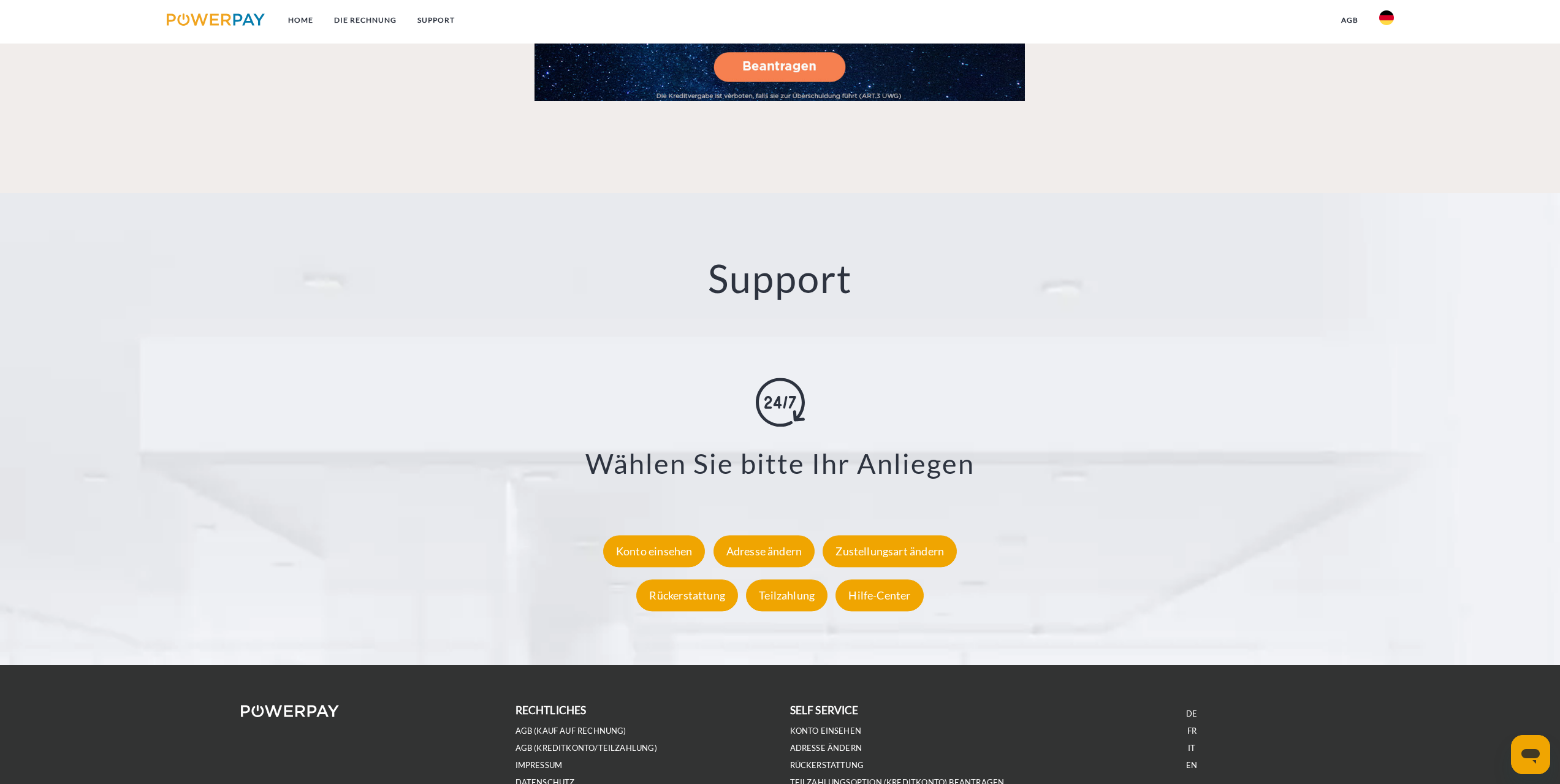
scroll to position [2139, 0]
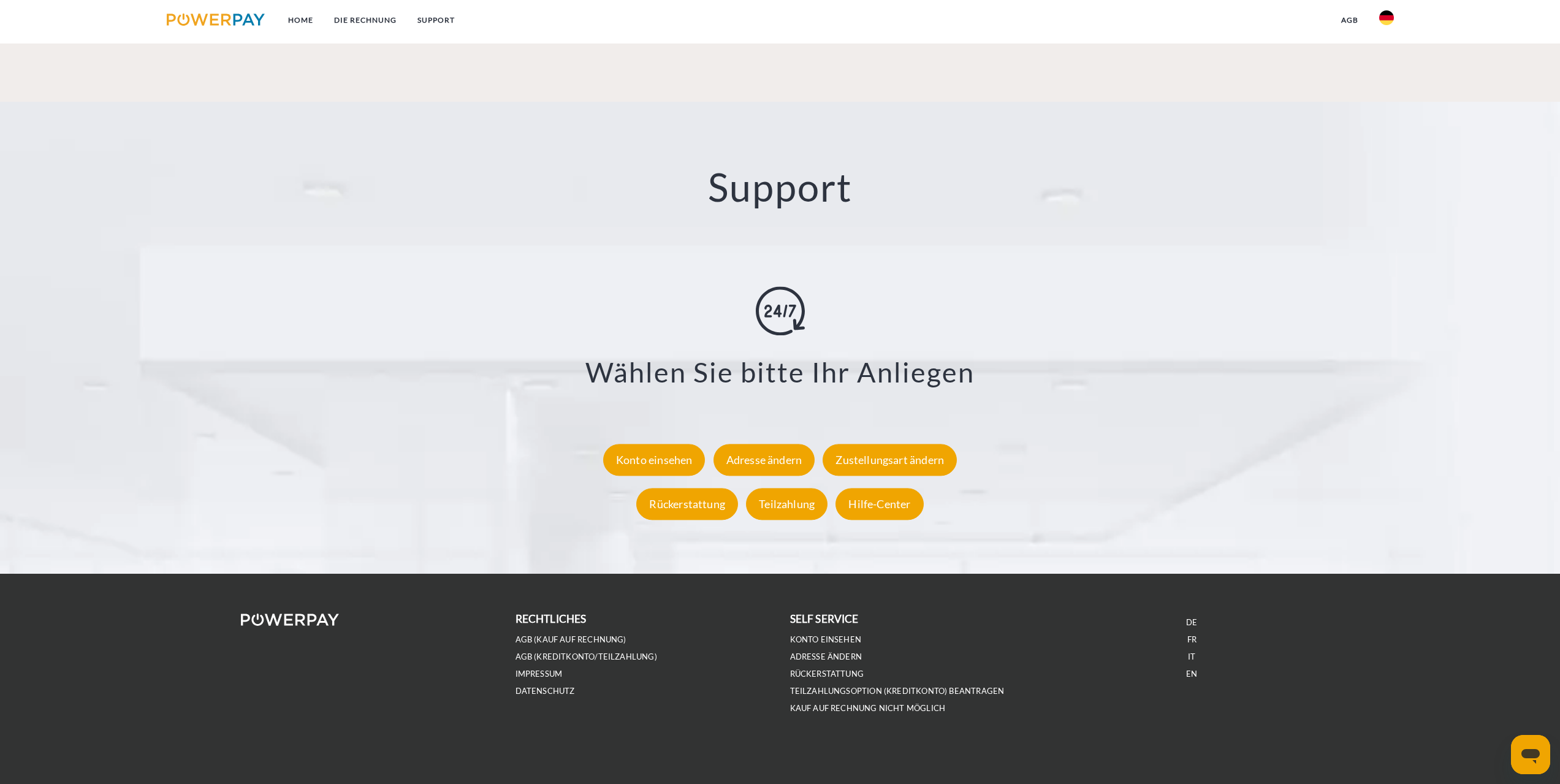
click at [664, 479] on div "**********" at bounding box center [779, 405] width 1373 height 240
click at [665, 463] on div "Konto einsehen" at bounding box center [654, 460] width 102 height 32
drag, startPoint x: 477, startPoint y: 273, endPoint x: 511, endPoint y: 297, distance: 41.6
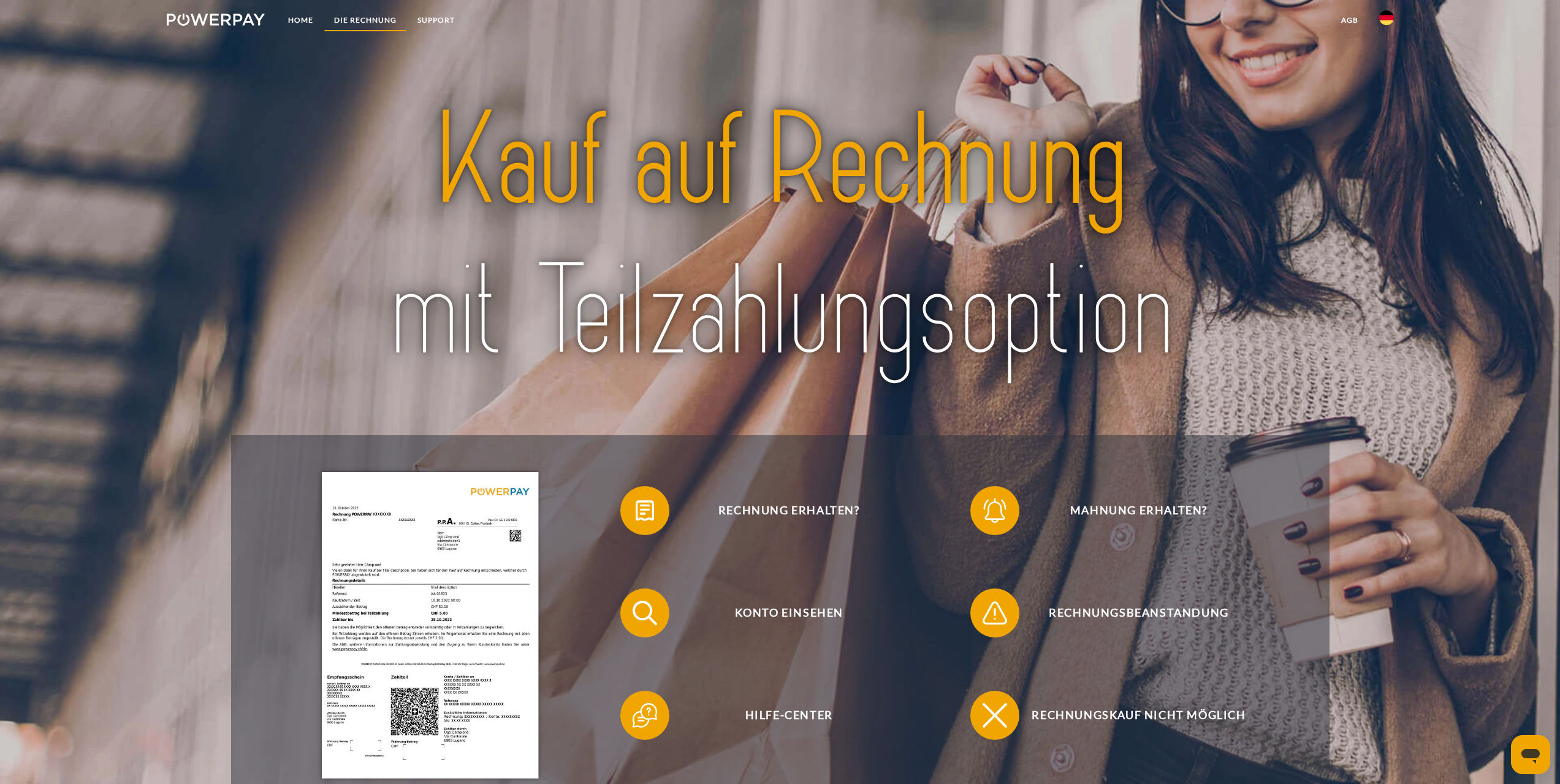
click at [370, 22] on link "DIE RECHNUNG" at bounding box center [365, 20] width 83 height 22
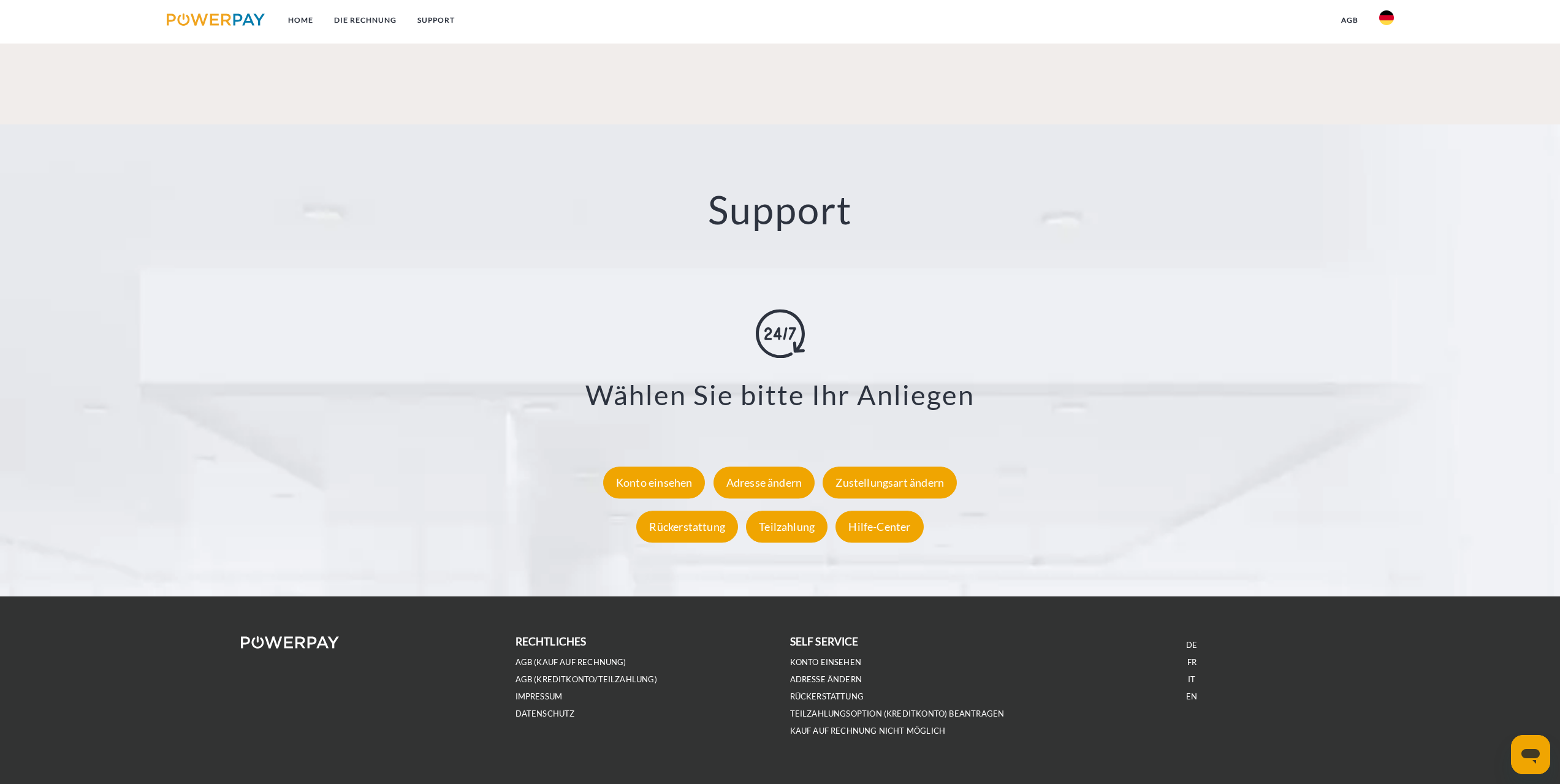
scroll to position [2056, 0]
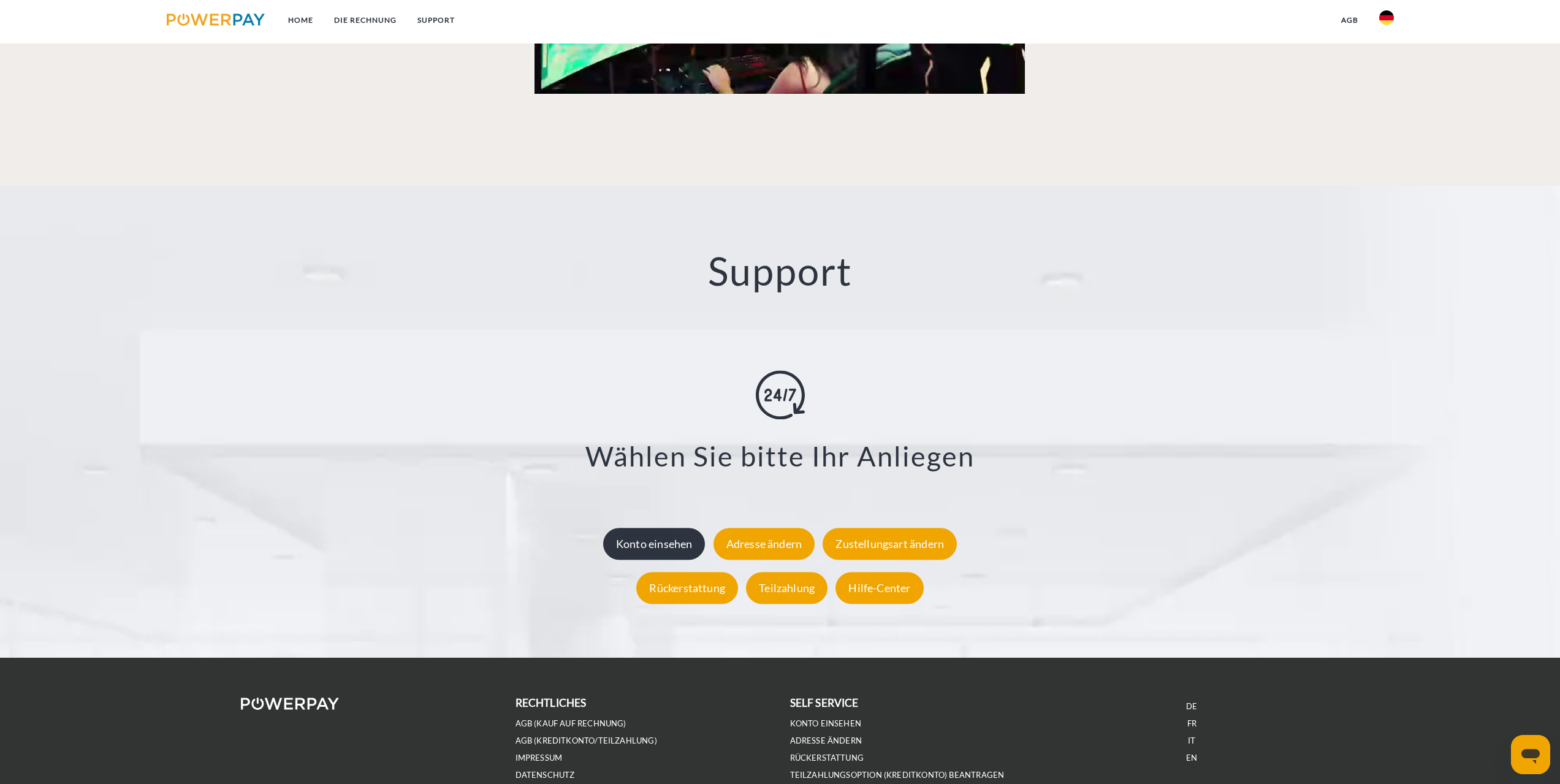
click at [649, 534] on div "Konto einsehen" at bounding box center [654, 544] width 102 height 32
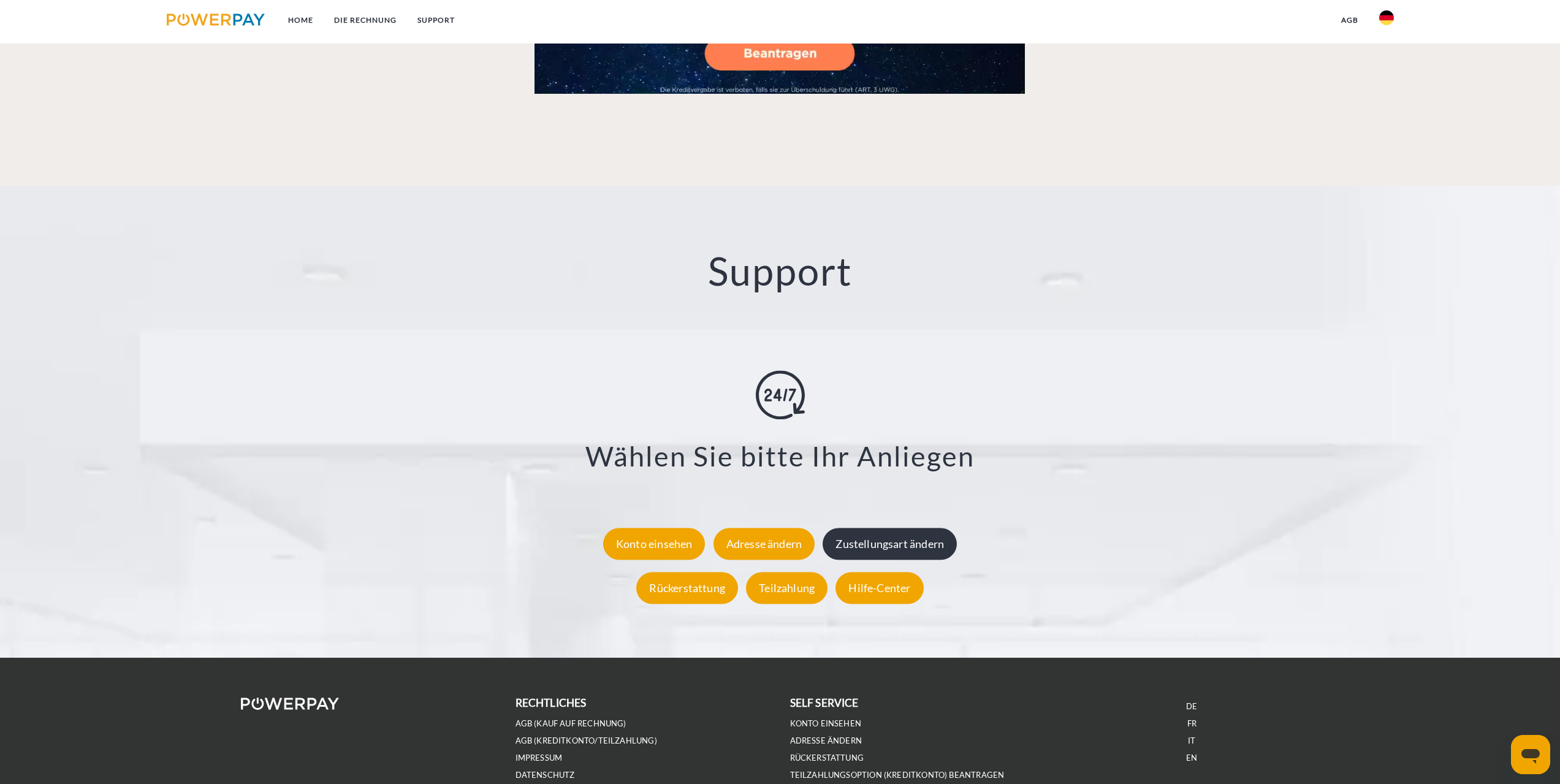
click at [935, 554] on div "Zustellungsart ändern" at bounding box center [890, 544] width 134 height 32
click at [920, 539] on div "Zustellungsart ändern" at bounding box center [890, 544] width 134 height 32
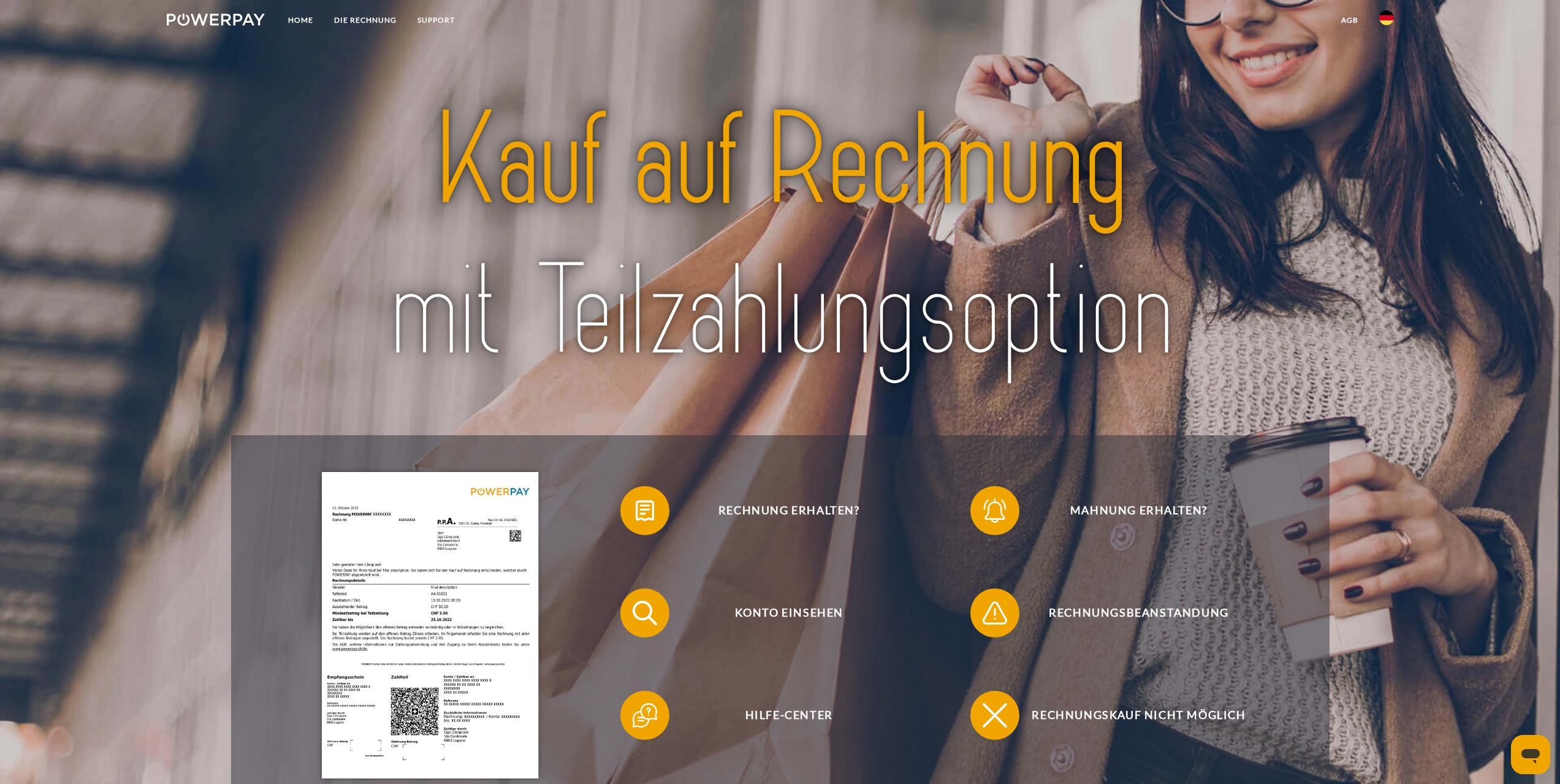
drag, startPoint x: 339, startPoint y: 367, endPoint x: 343, endPoint y: 353, distance: 14.6
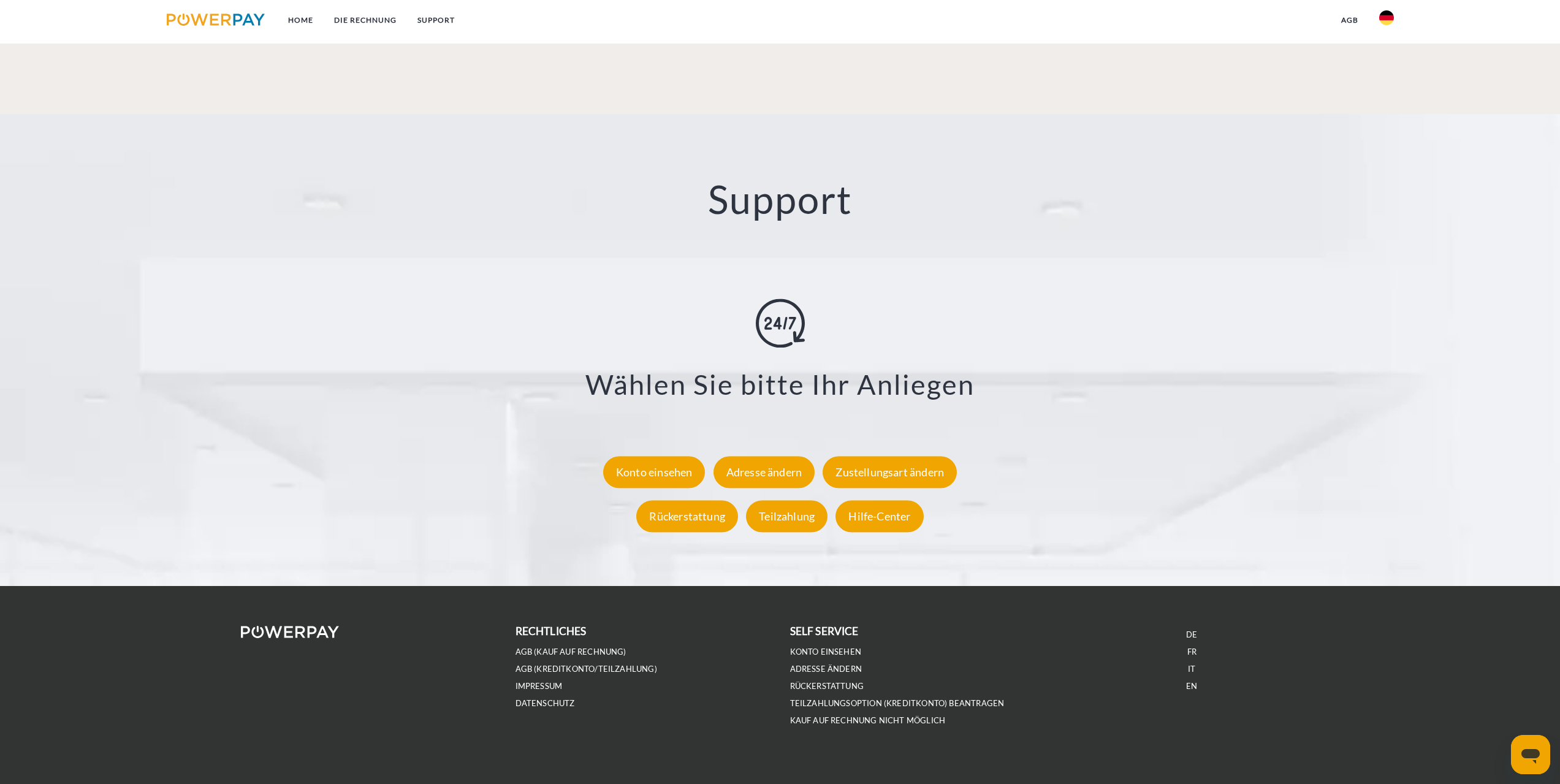
scroll to position [2139, 0]
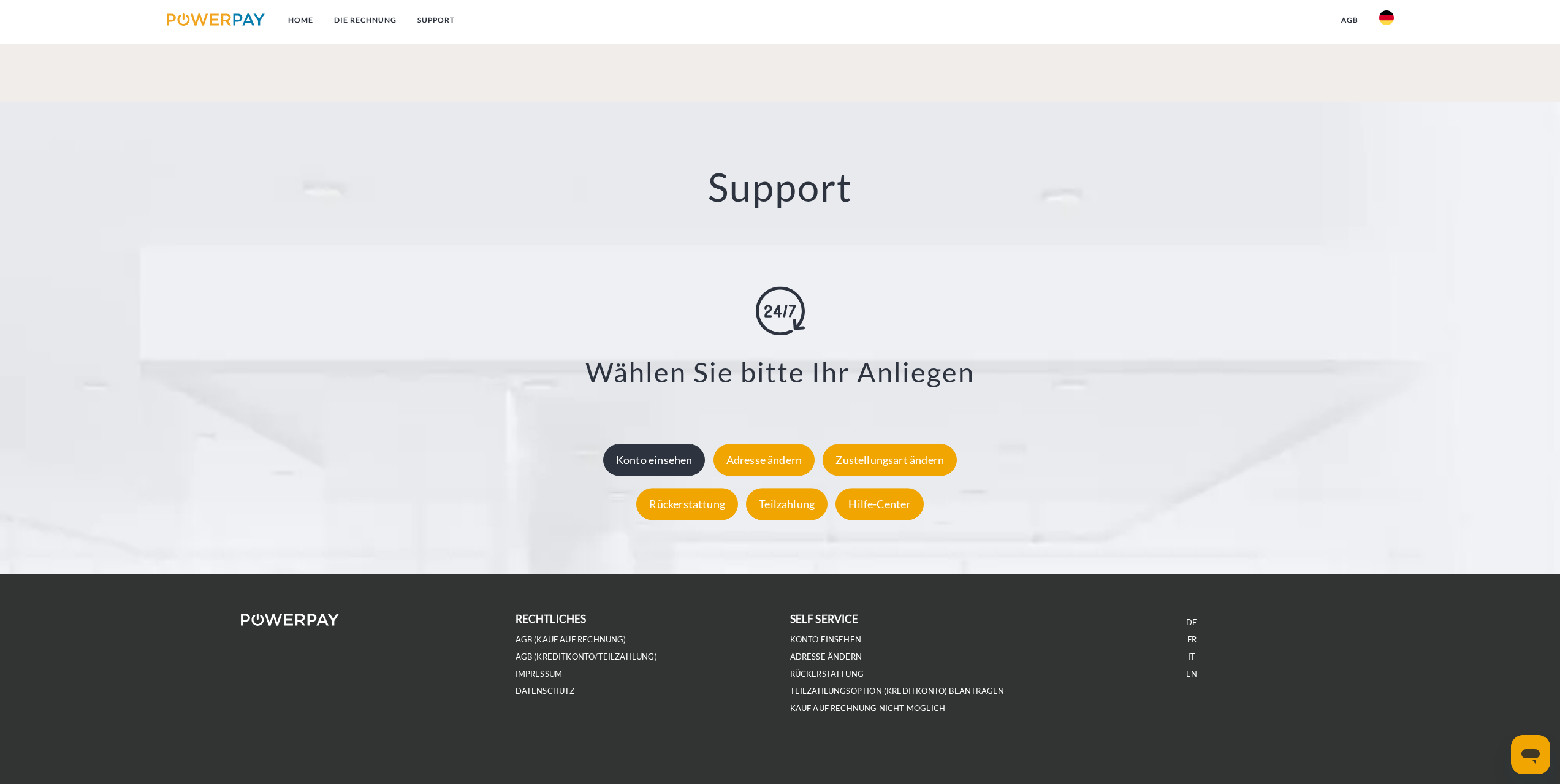
click at [656, 464] on div "Konto einsehen" at bounding box center [654, 460] width 102 height 32
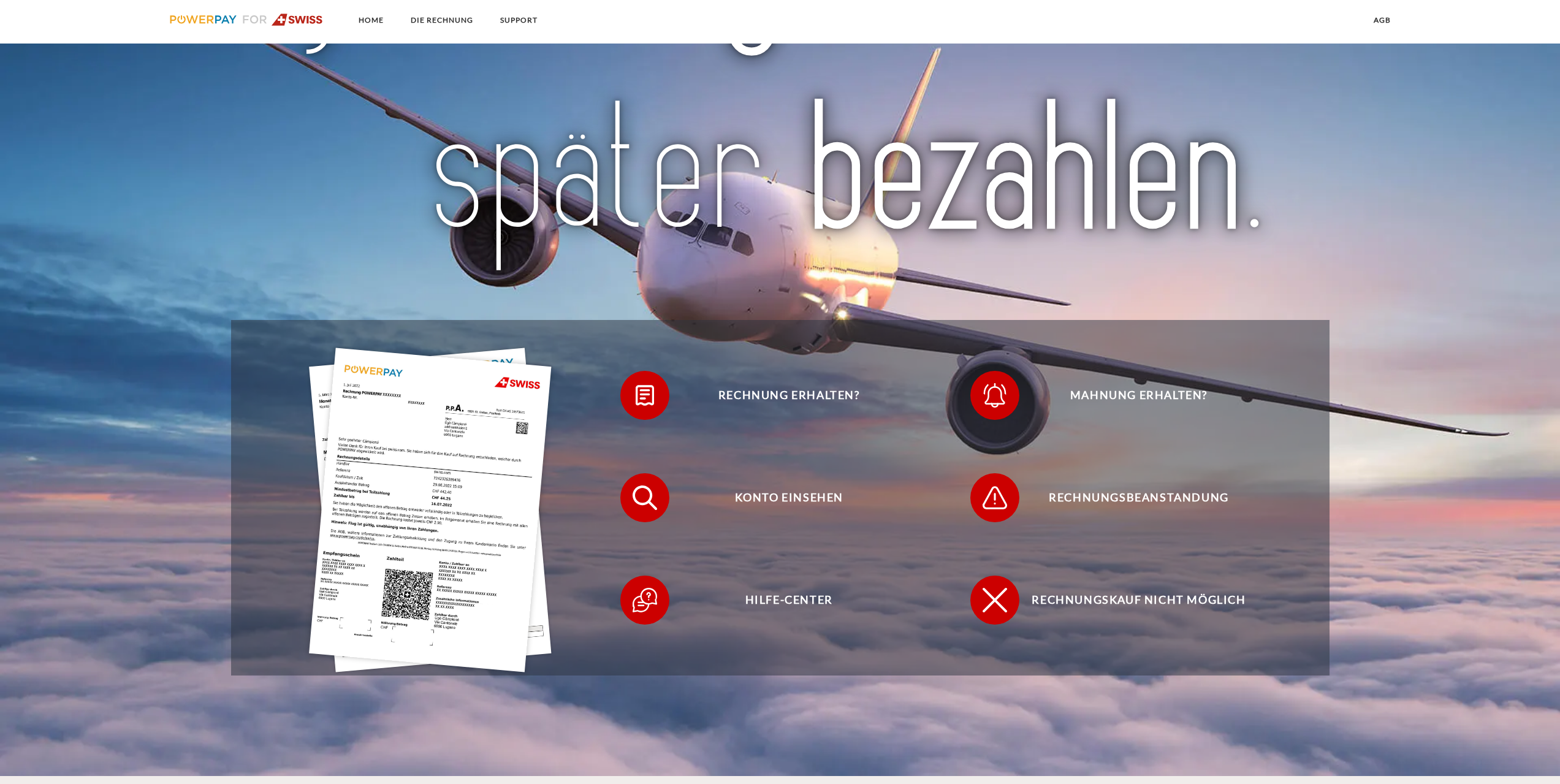
scroll to position [306, 0]
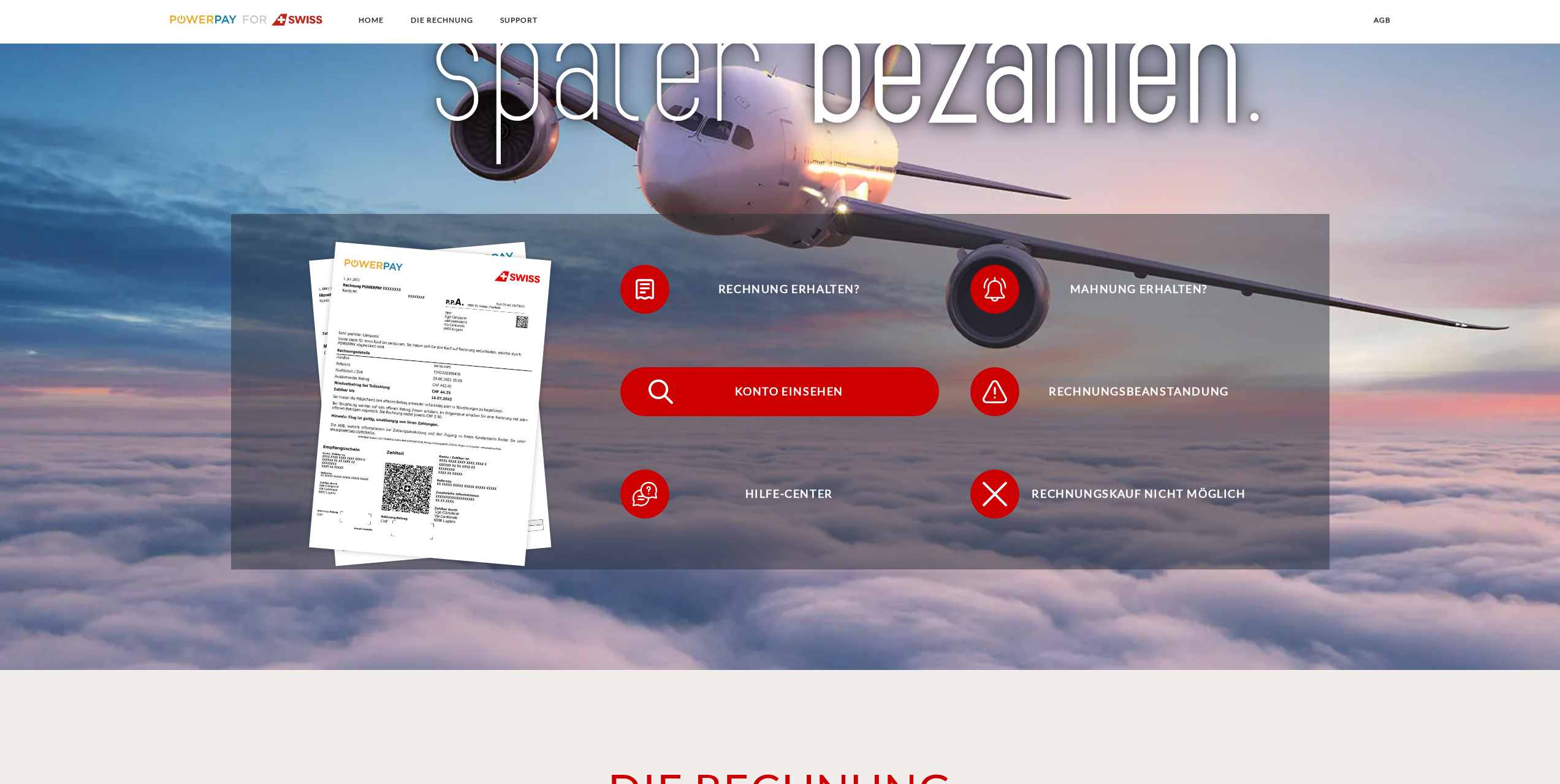
click at [670, 396] on img at bounding box center [660, 391] width 30 height 30
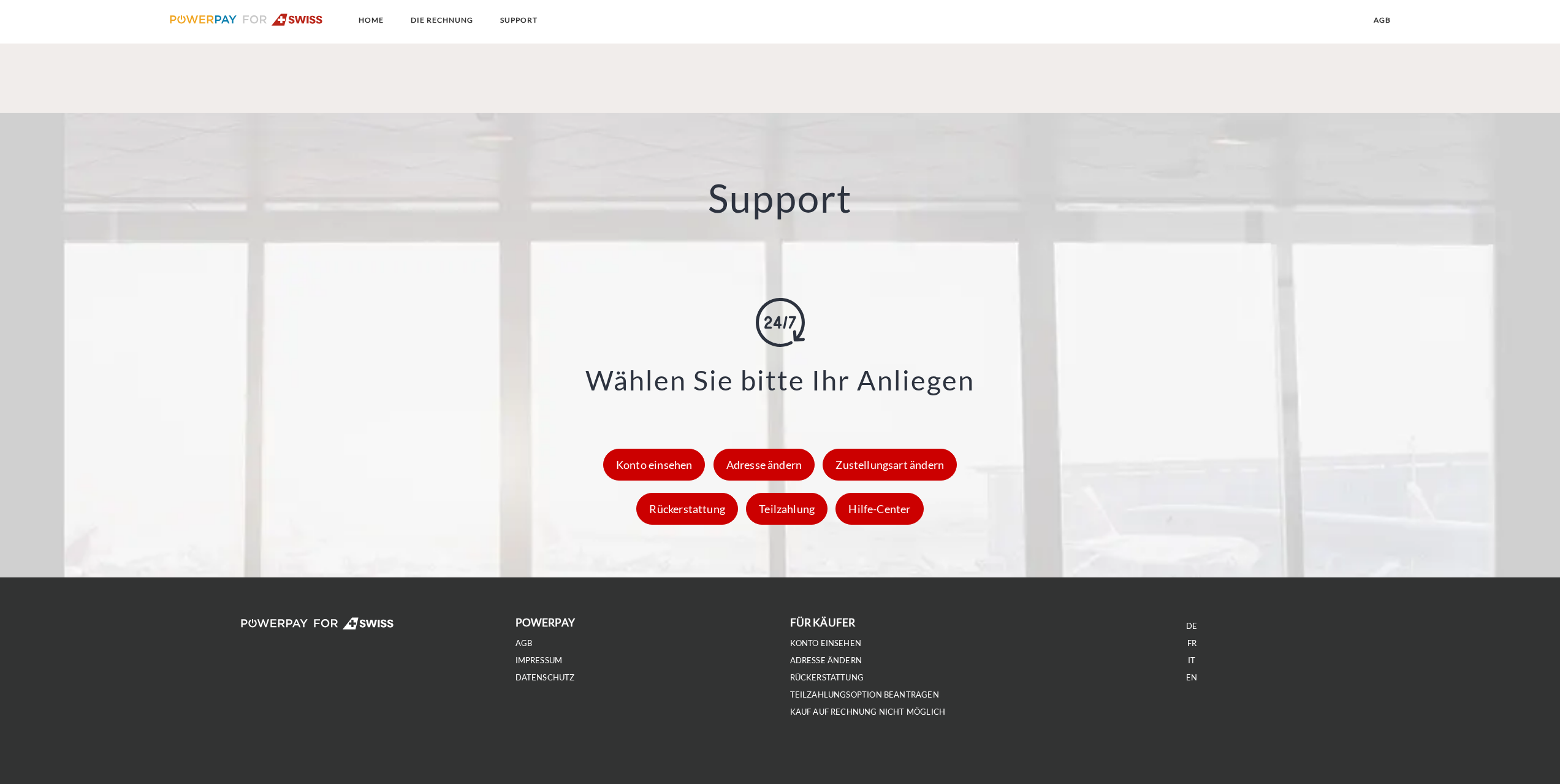
scroll to position [1607, 0]
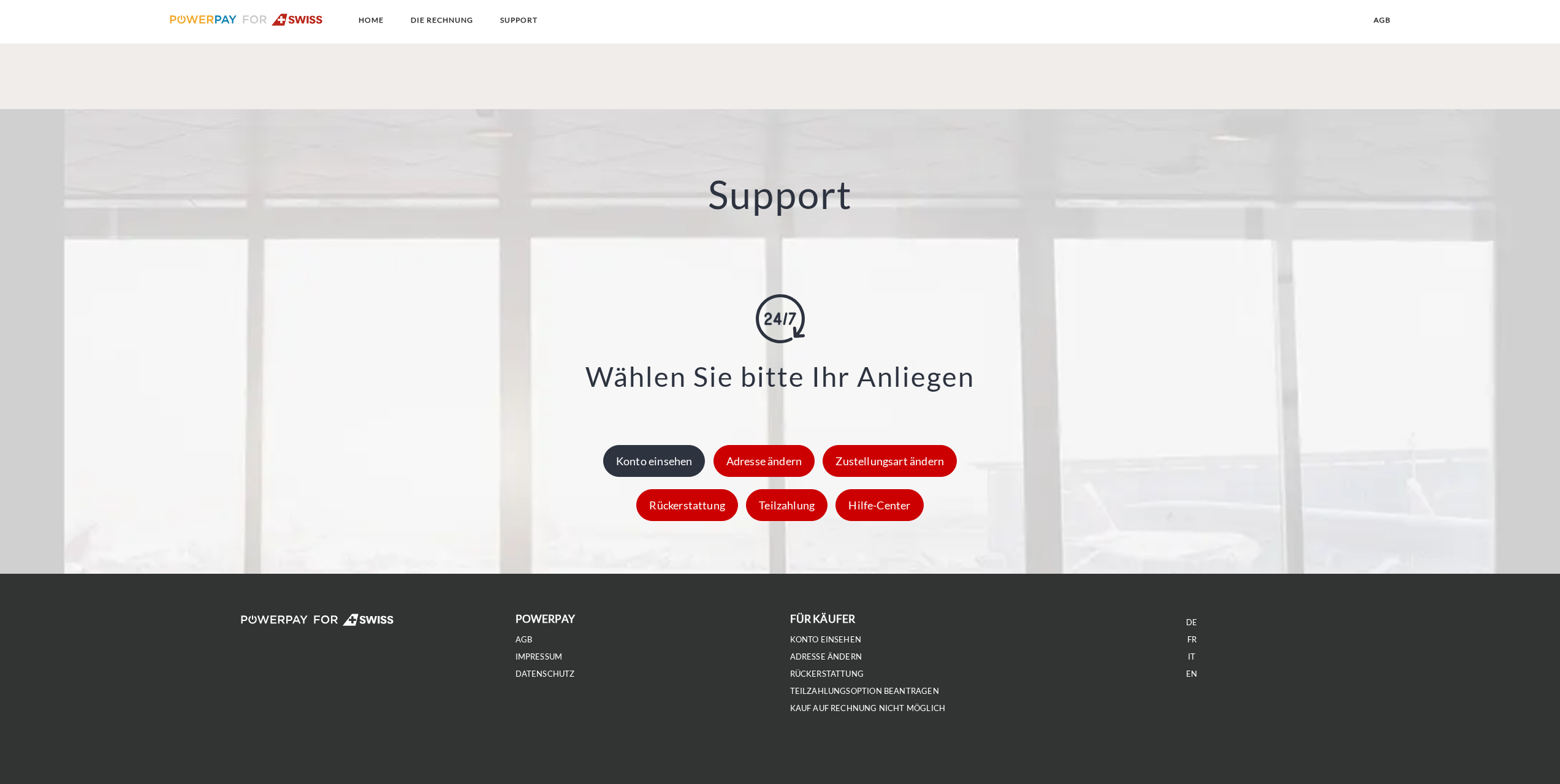
click at [643, 460] on div "Konto einsehen" at bounding box center [654, 460] width 102 height 32
